Goal: Task Accomplishment & Management: Manage account settings

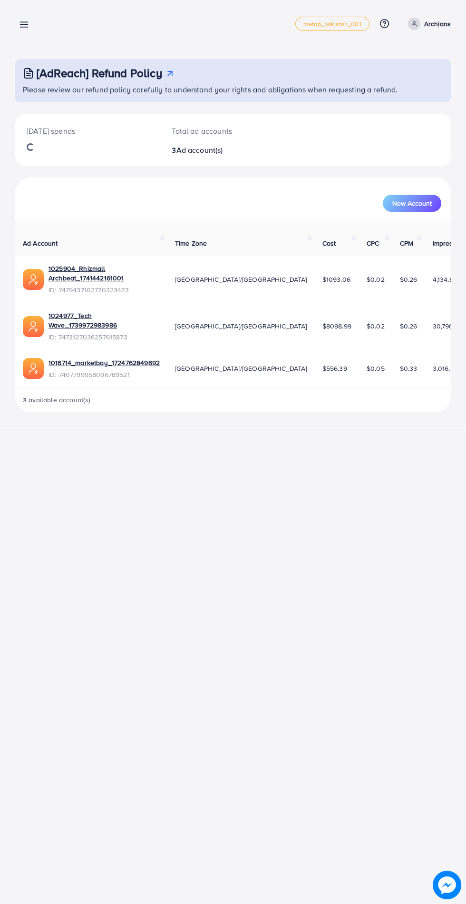
click at [24, 27] on line at bounding box center [24, 27] width 8 height 0
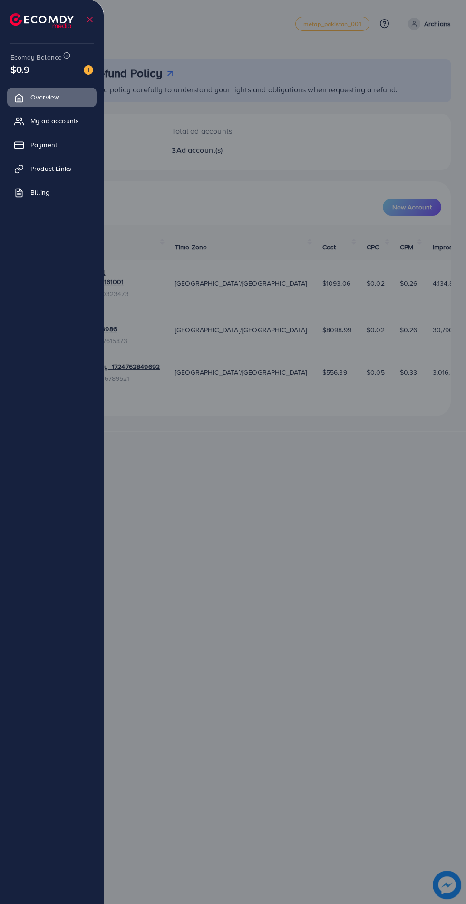
click at [70, 116] on span "My ad accounts" at bounding box center [54, 121] width 49 height 10
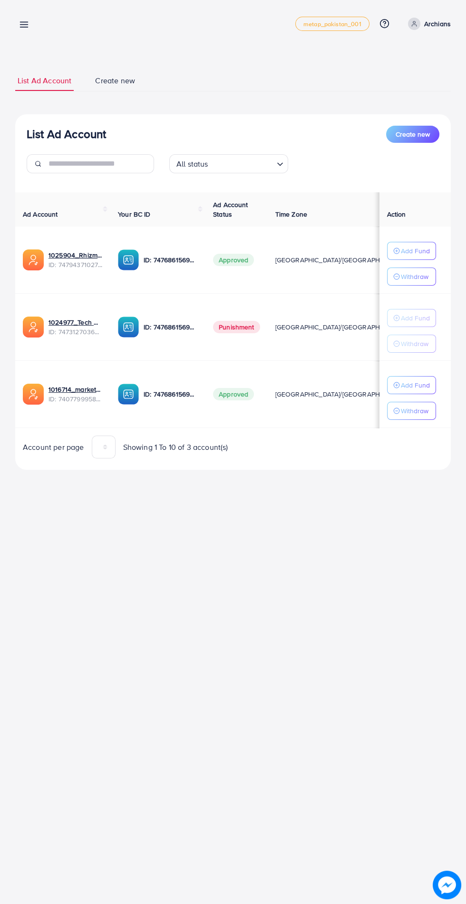
scroll to position [0, 26]
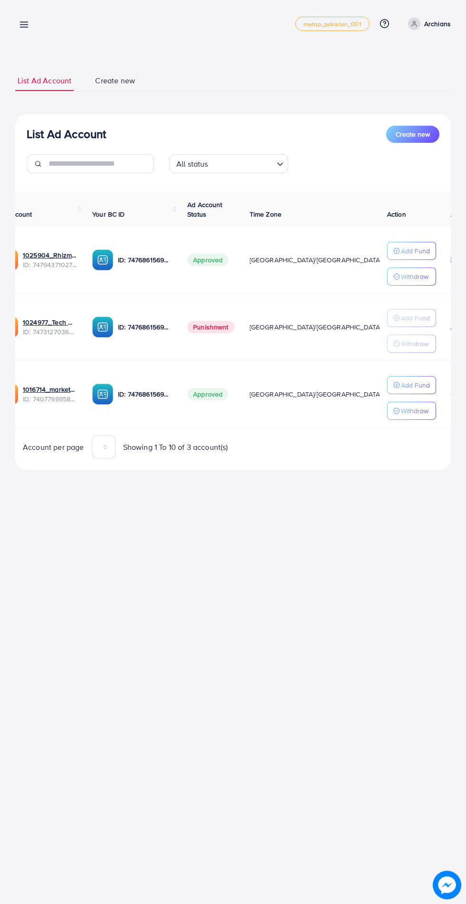
click at [24, 25] on line at bounding box center [24, 25] width 8 height 0
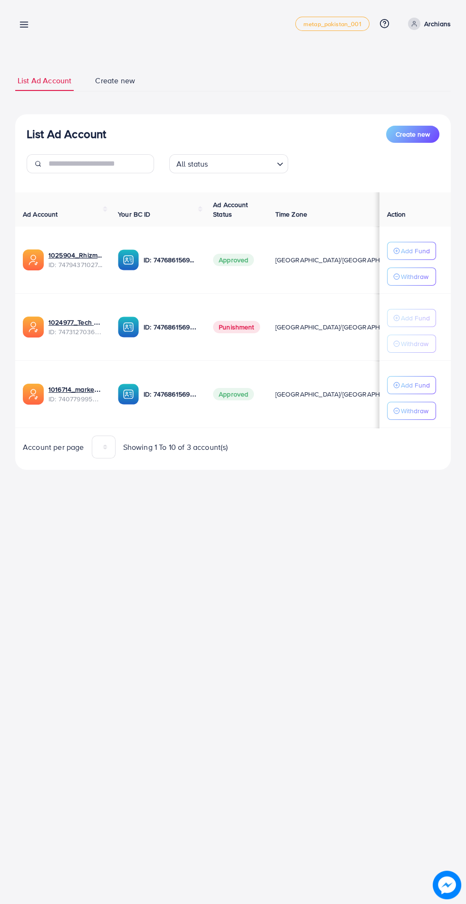
scroll to position [0, 26]
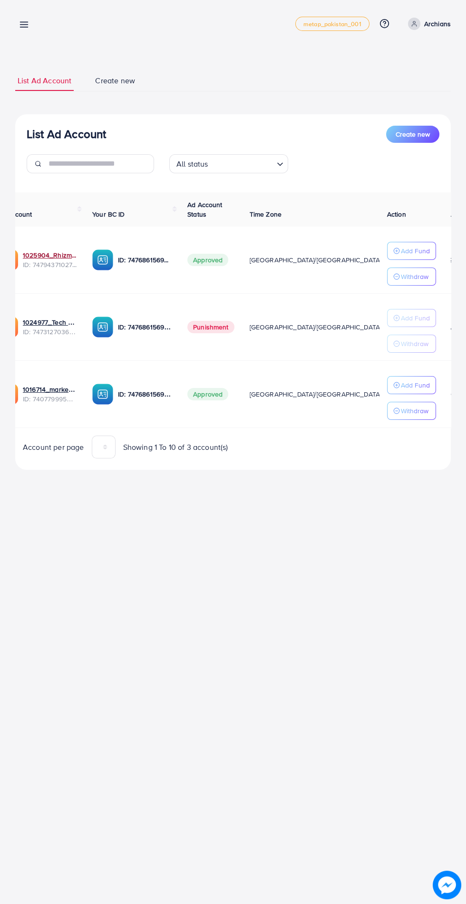
click at [55, 255] on link "1025904_Rhizmall Archbeat_1741442161001" at bounding box center [50, 255] width 54 height 10
